Goal: Find specific page/section: Find specific page/section

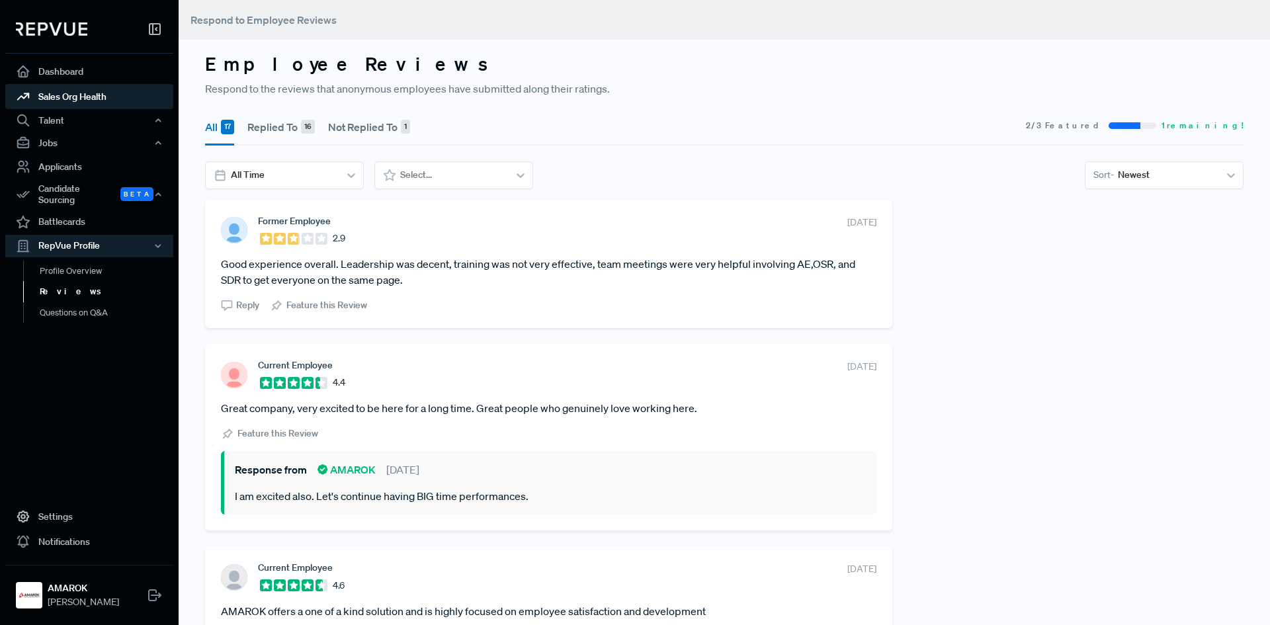
click at [54, 88] on link "Sales Org Health" at bounding box center [89, 96] width 168 height 25
